Goal: Task Accomplishment & Management: Use online tool/utility

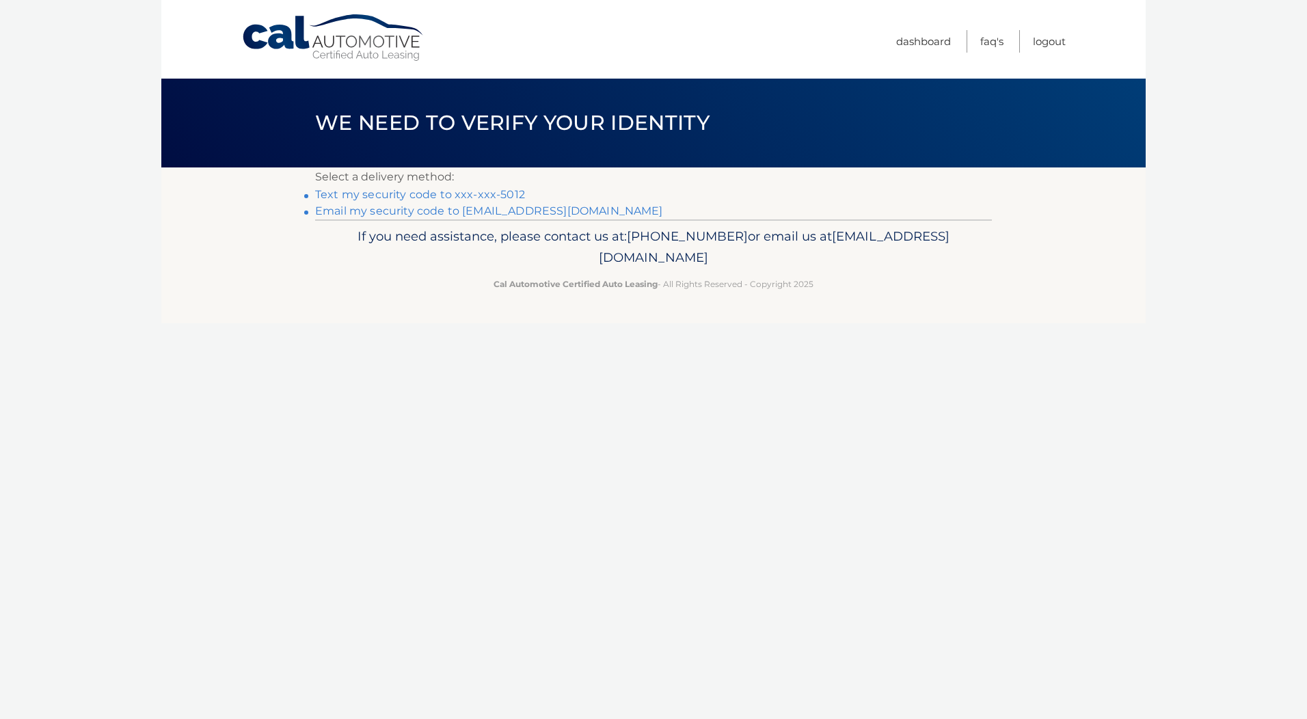
click at [497, 194] on link "Text my security code to xxx-xxx-5012" at bounding box center [420, 194] width 210 height 13
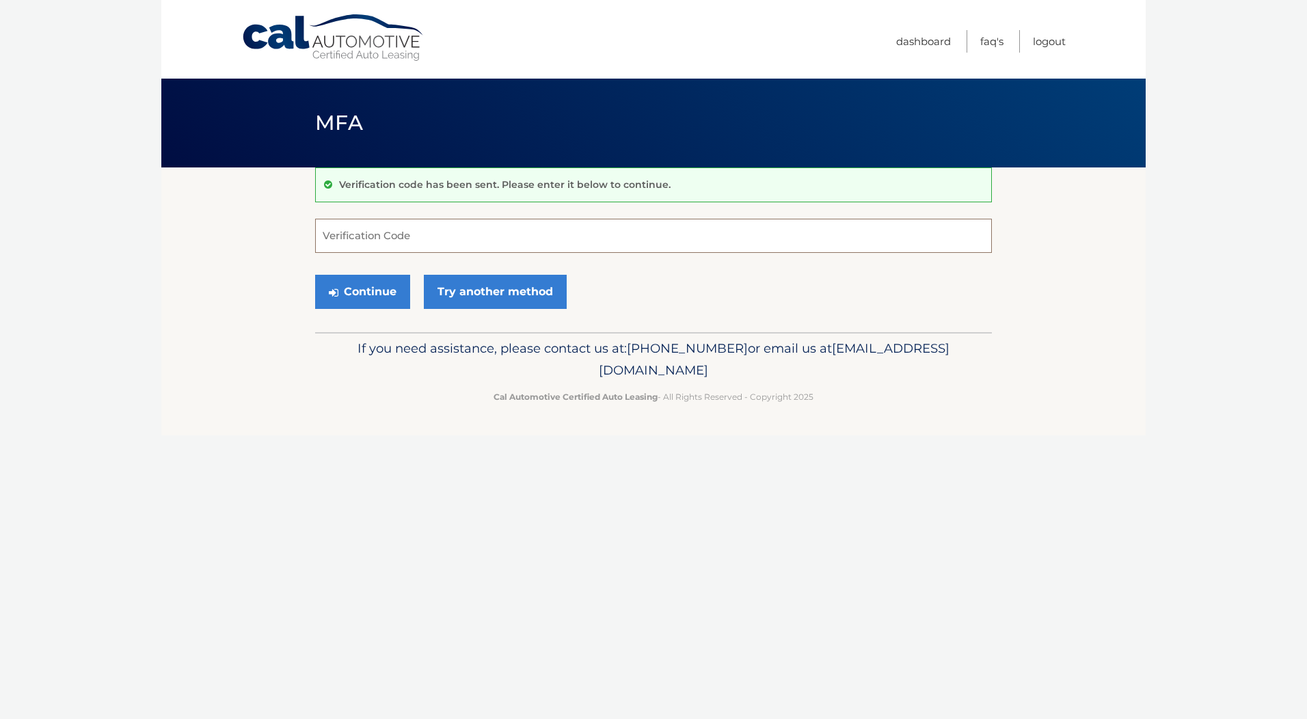
click at [375, 240] on input "Verification Code" at bounding box center [653, 236] width 677 height 34
type input "210642"
click at [359, 286] on button "Continue" at bounding box center [362, 292] width 95 height 34
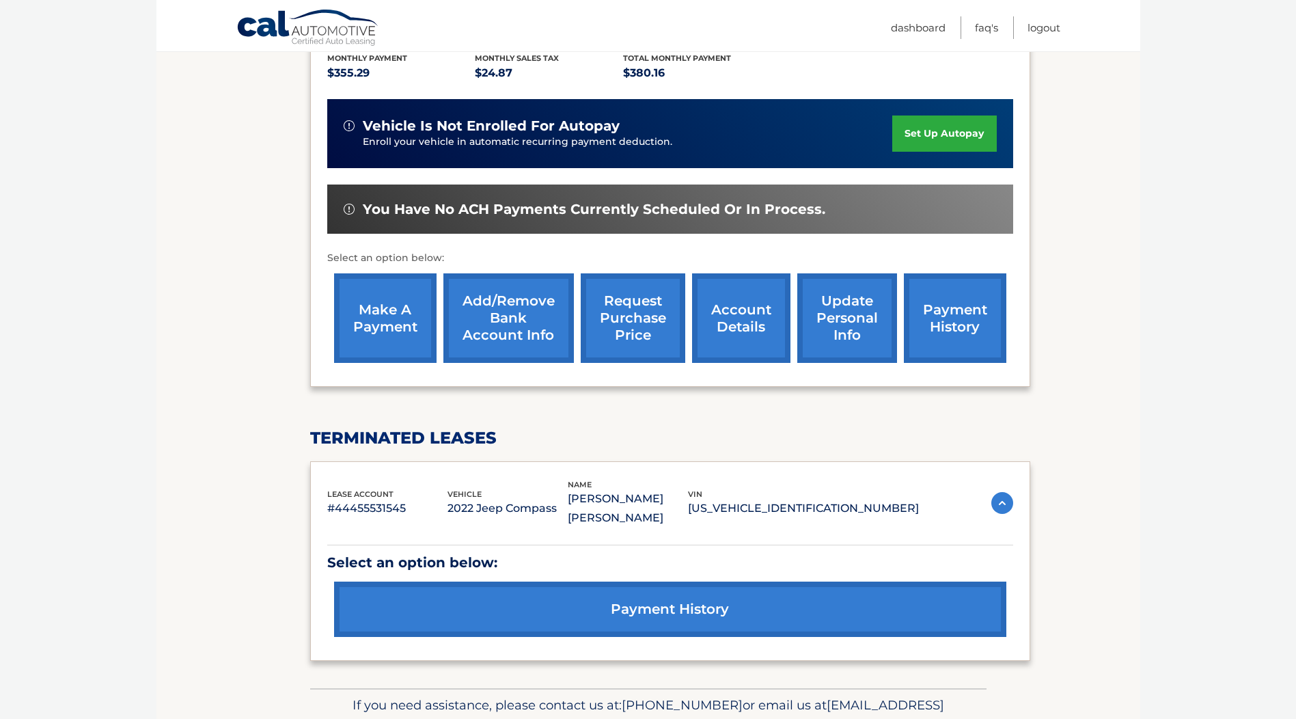
scroll to position [282, 0]
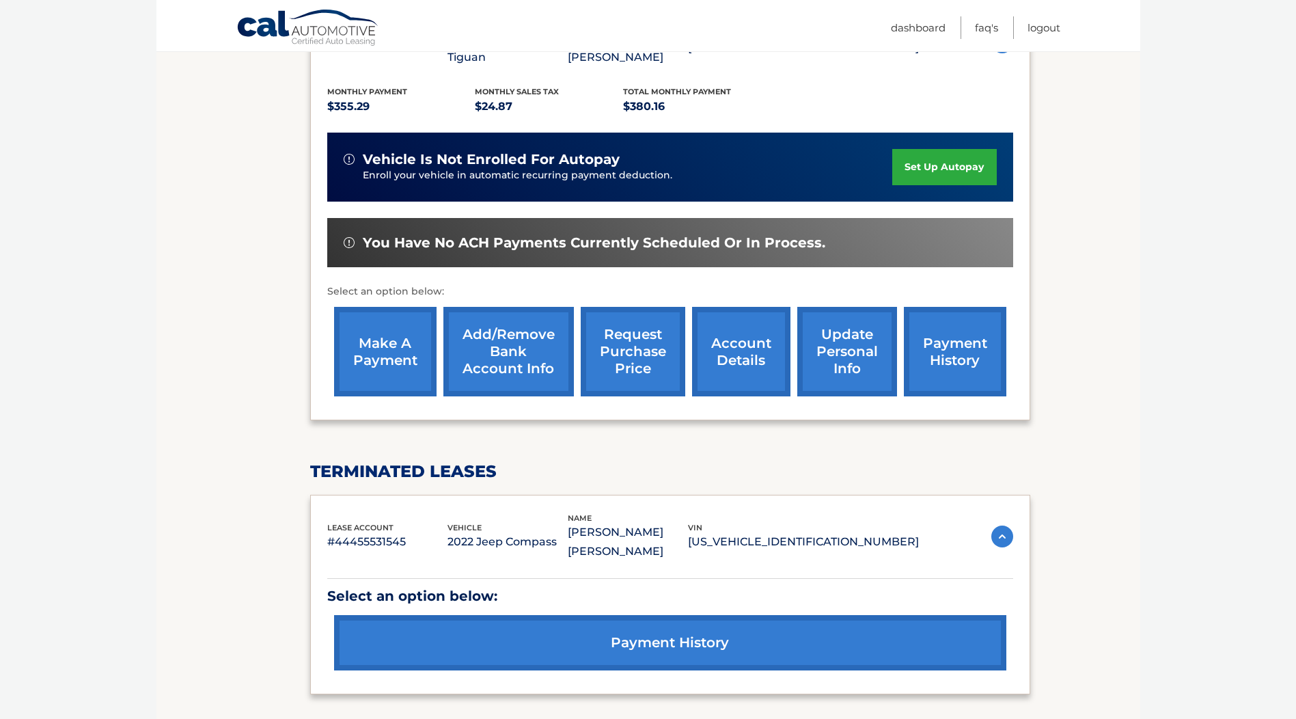
click at [387, 349] on link "make a payment" at bounding box center [385, 352] width 103 height 90
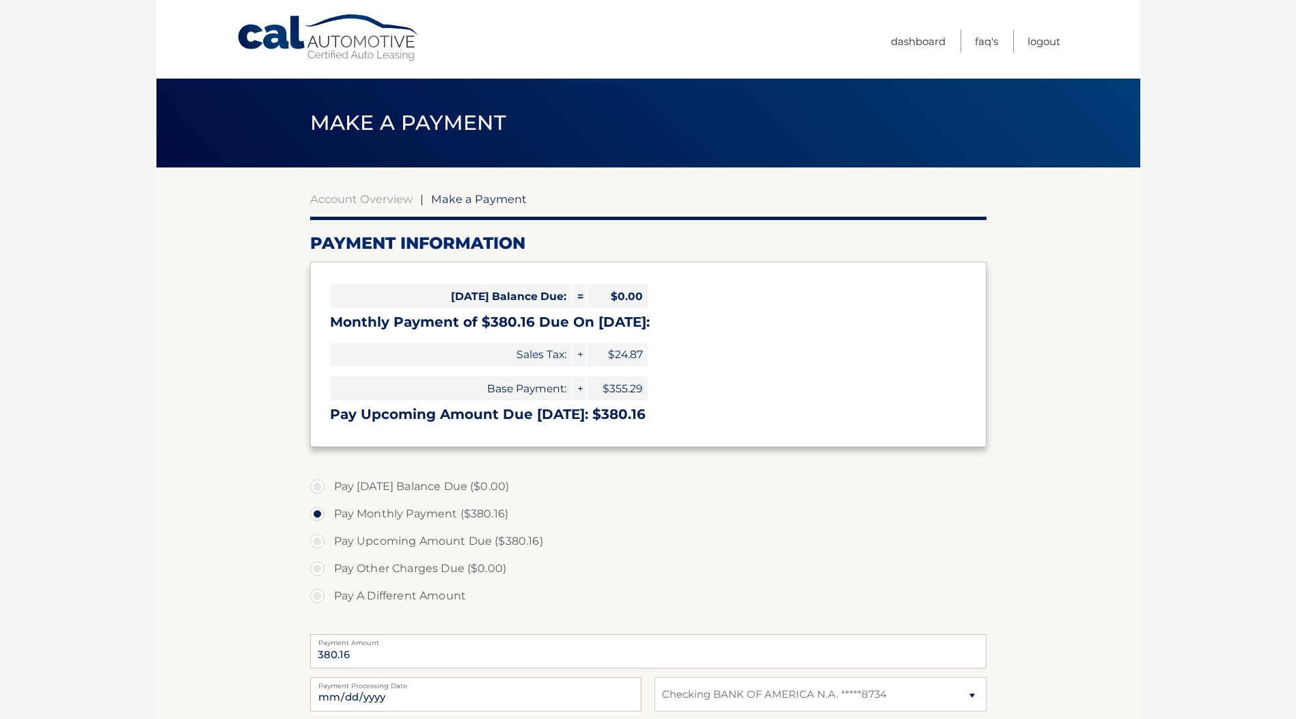
select select "ZWExNDE0ZGMtM2E5OS00ZmVkLWE4OWYtMmYzNzk5Y2I5MzBm"
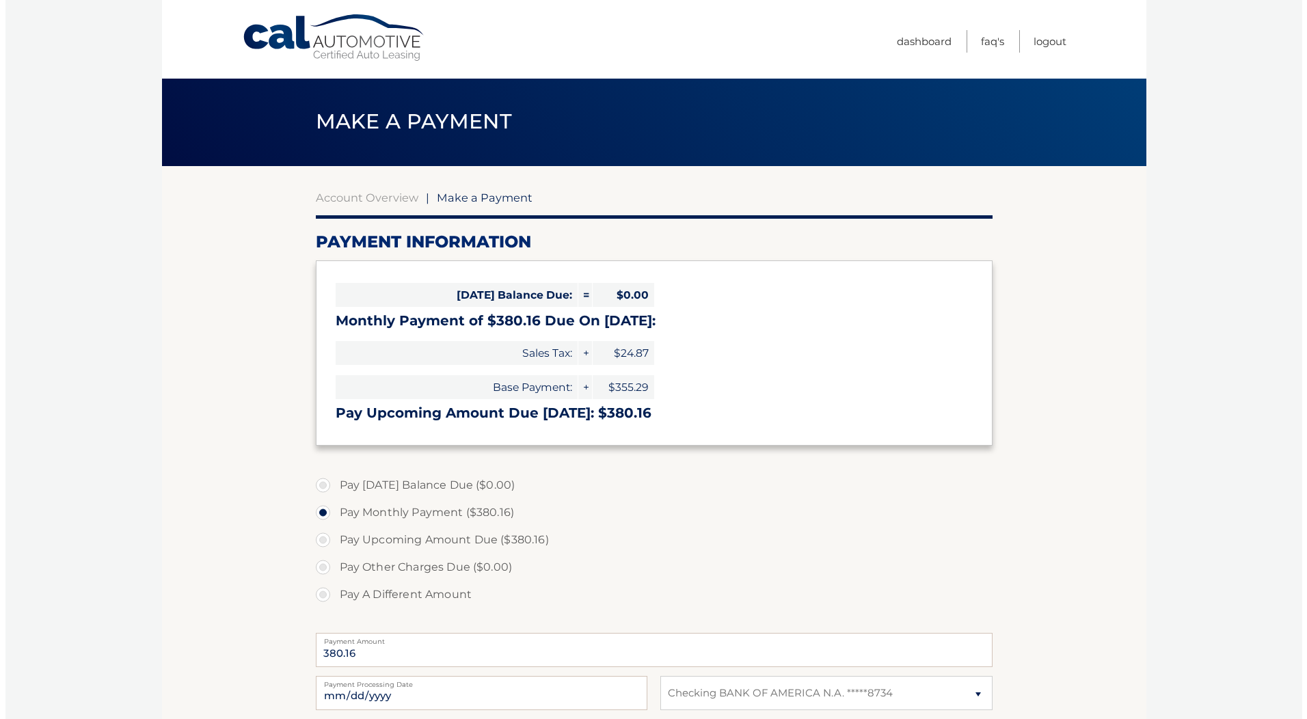
scroll to position [205, 0]
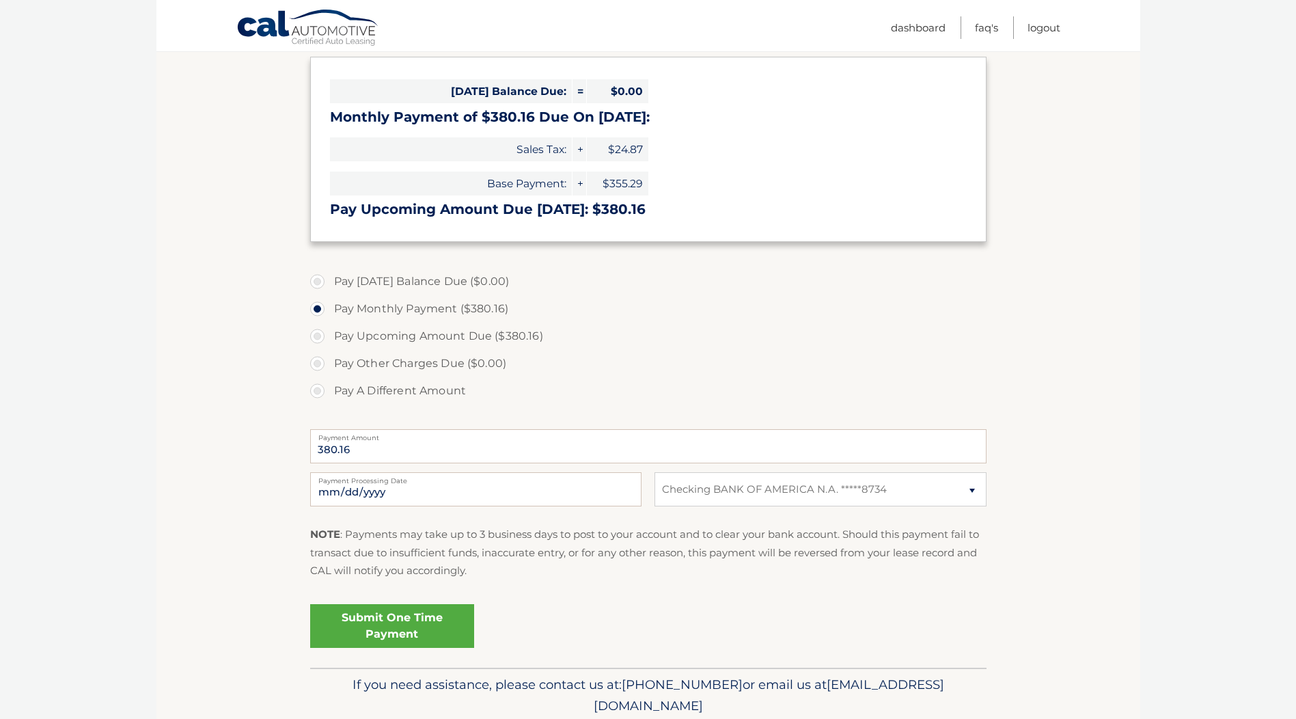
click at [399, 625] on link "Submit One Time Payment" at bounding box center [392, 626] width 164 height 44
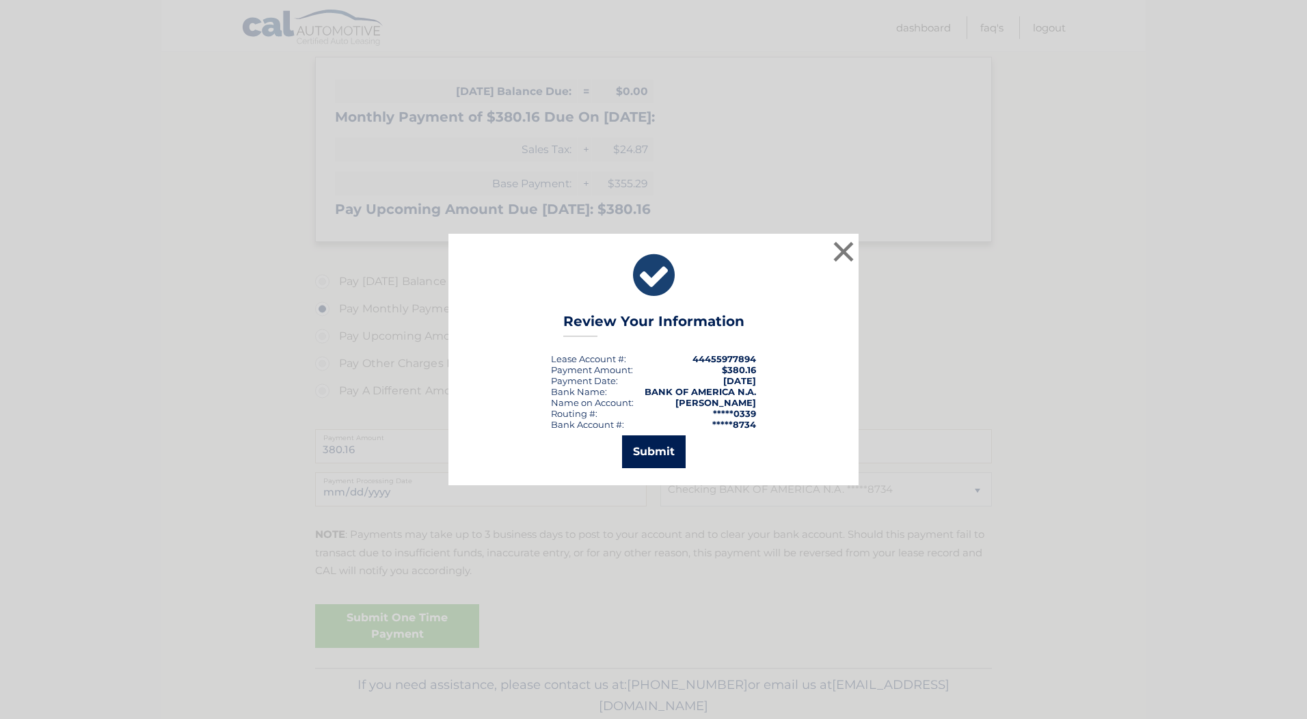
click at [644, 460] on button "Submit" at bounding box center [654, 451] width 64 height 33
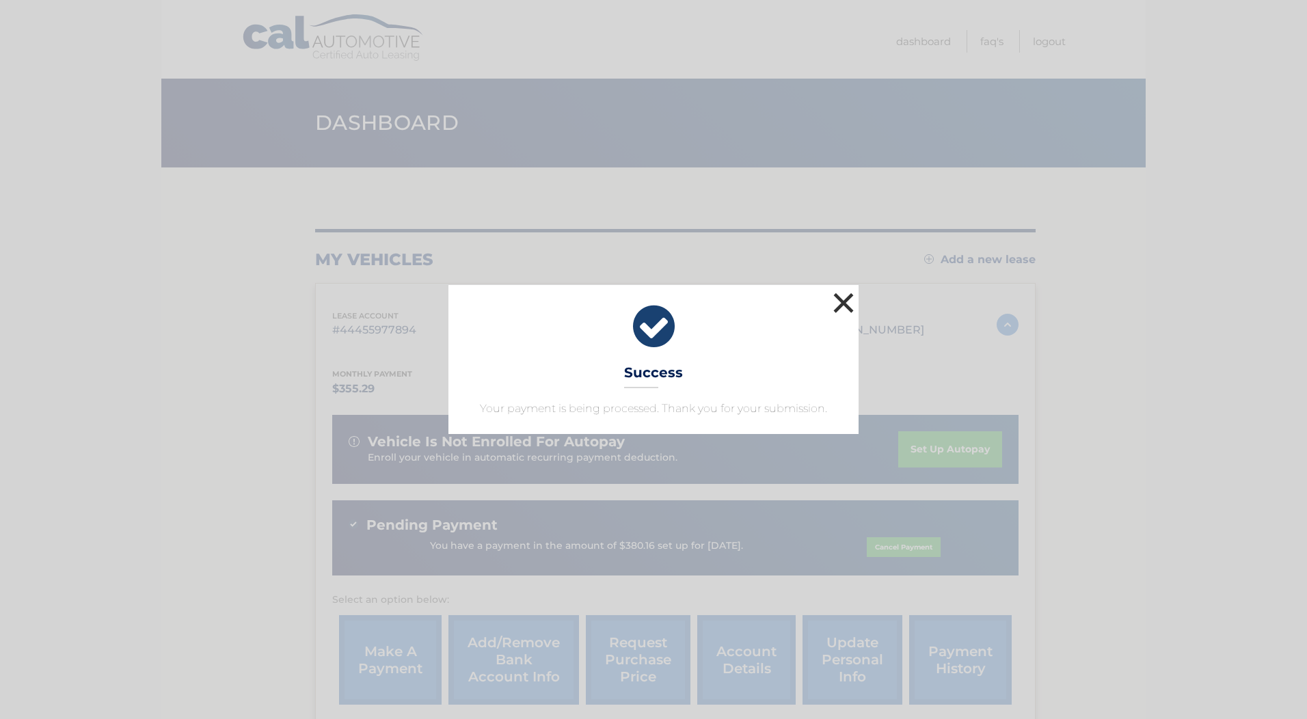
click at [846, 297] on button "×" at bounding box center [843, 302] width 27 height 27
